Goal: Find specific page/section: Find specific page/section

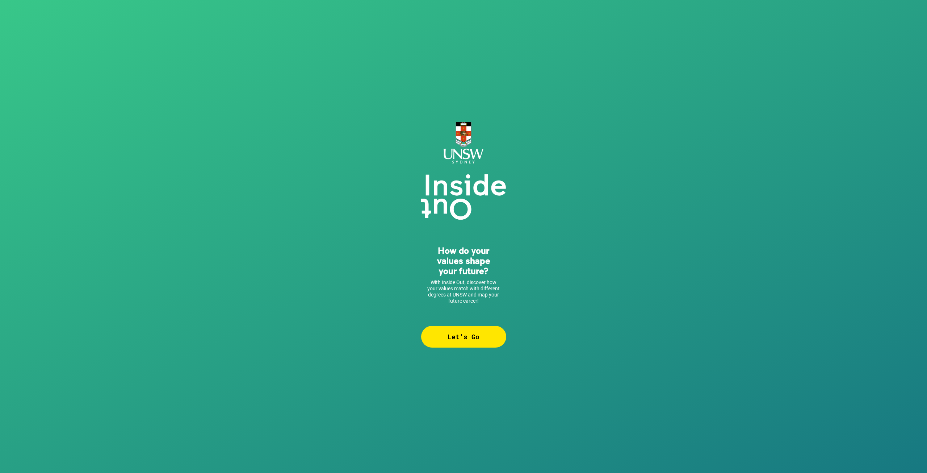
click at [492, 334] on div "Let’s Go" at bounding box center [463, 337] width 85 height 22
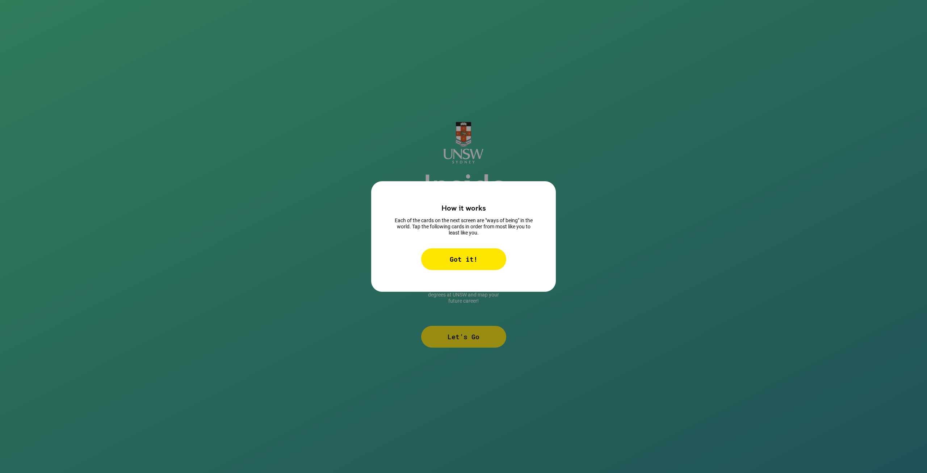
click at [476, 257] on div "Got it!" at bounding box center [463, 259] width 85 height 22
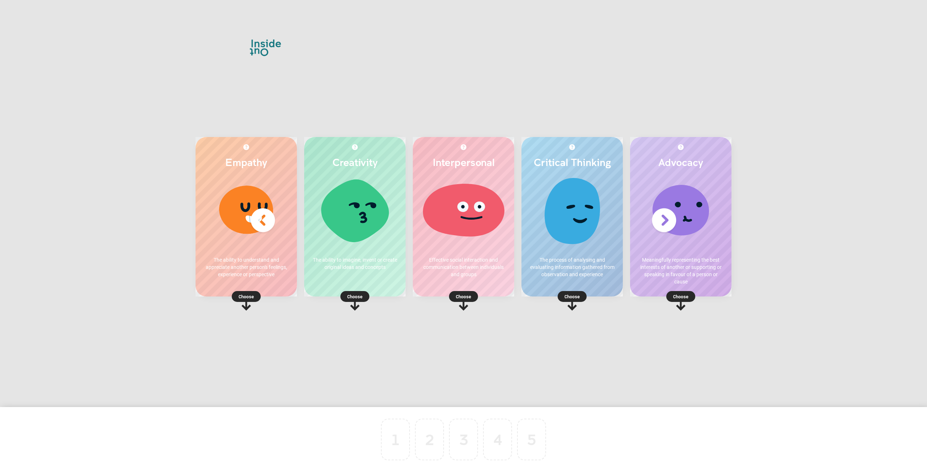
click at [357, 293] on p "Choose" at bounding box center [354, 296] width 101 height 7
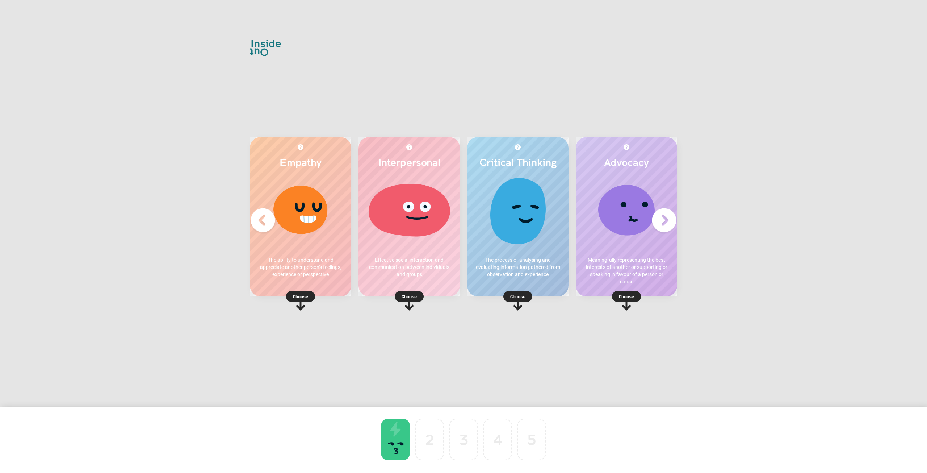
click at [520, 295] on p "Choose" at bounding box center [517, 296] width 101 height 7
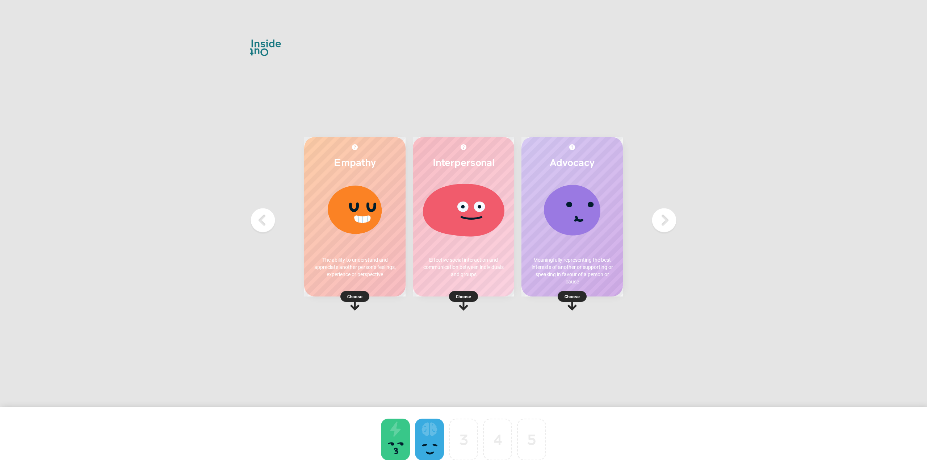
click at [572, 296] on p "Choose" at bounding box center [572, 296] width 101 height 7
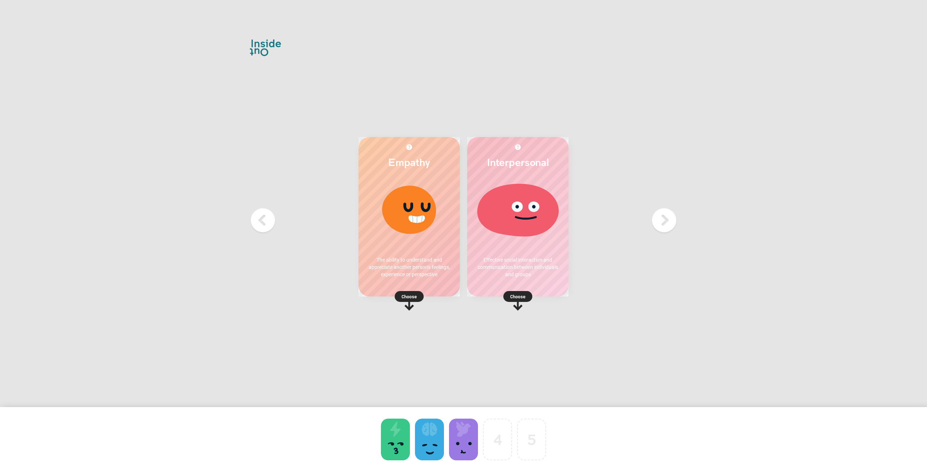
click at [413, 294] on p "Choose" at bounding box center [409, 296] width 101 height 7
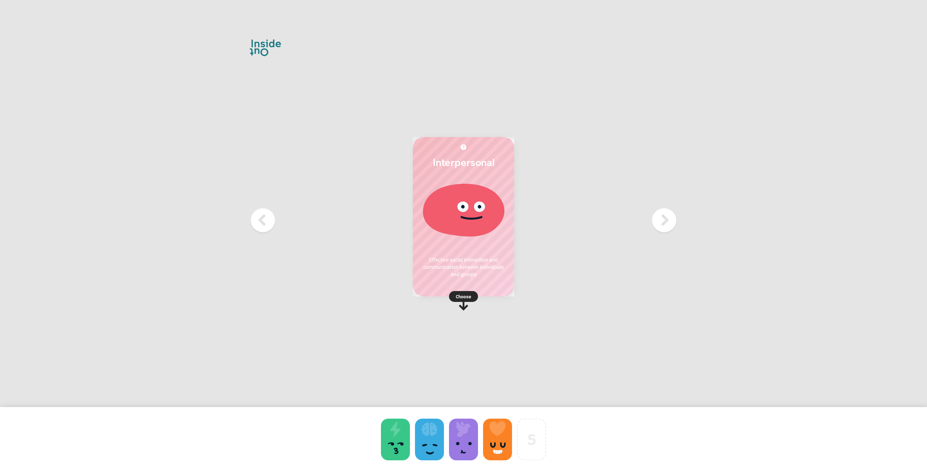
click at [467, 297] on p "Choose" at bounding box center [463, 296] width 101 height 7
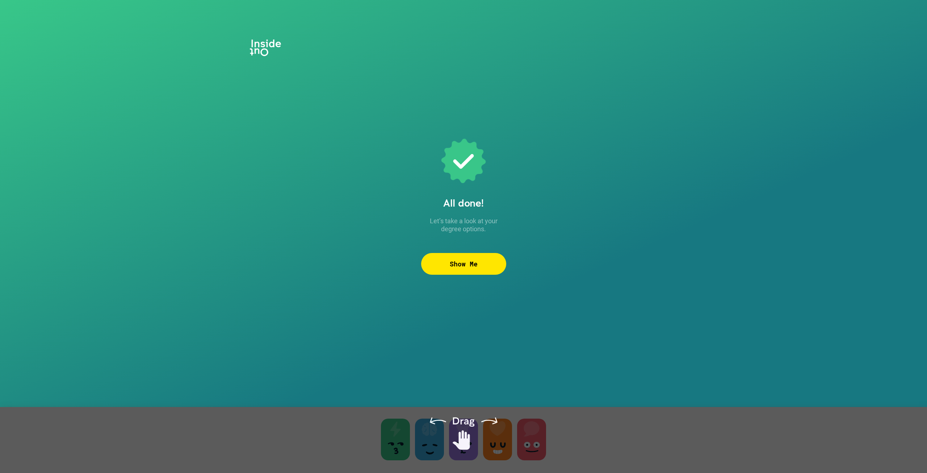
click at [472, 267] on div "Show Me" at bounding box center [463, 264] width 85 height 22
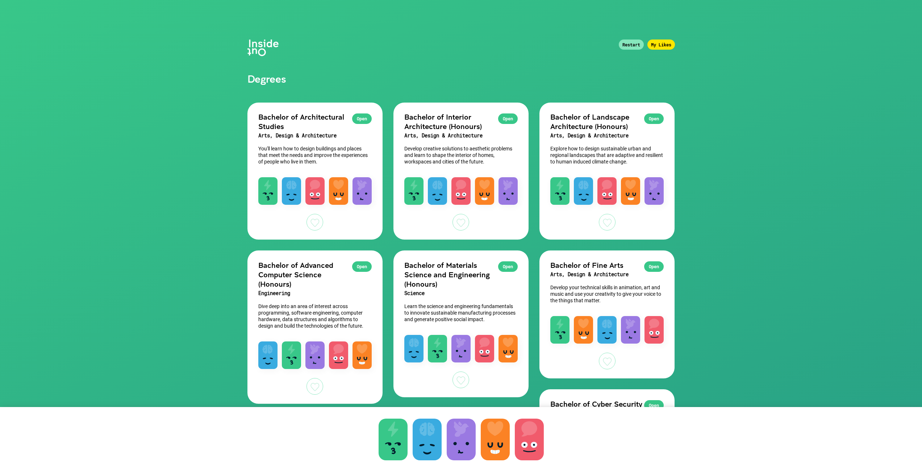
click at [629, 42] on div "Restart" at bounding box center [631, 44] width 25 height 10
